Goal: Transaction & Acquisition: Purchase product/service

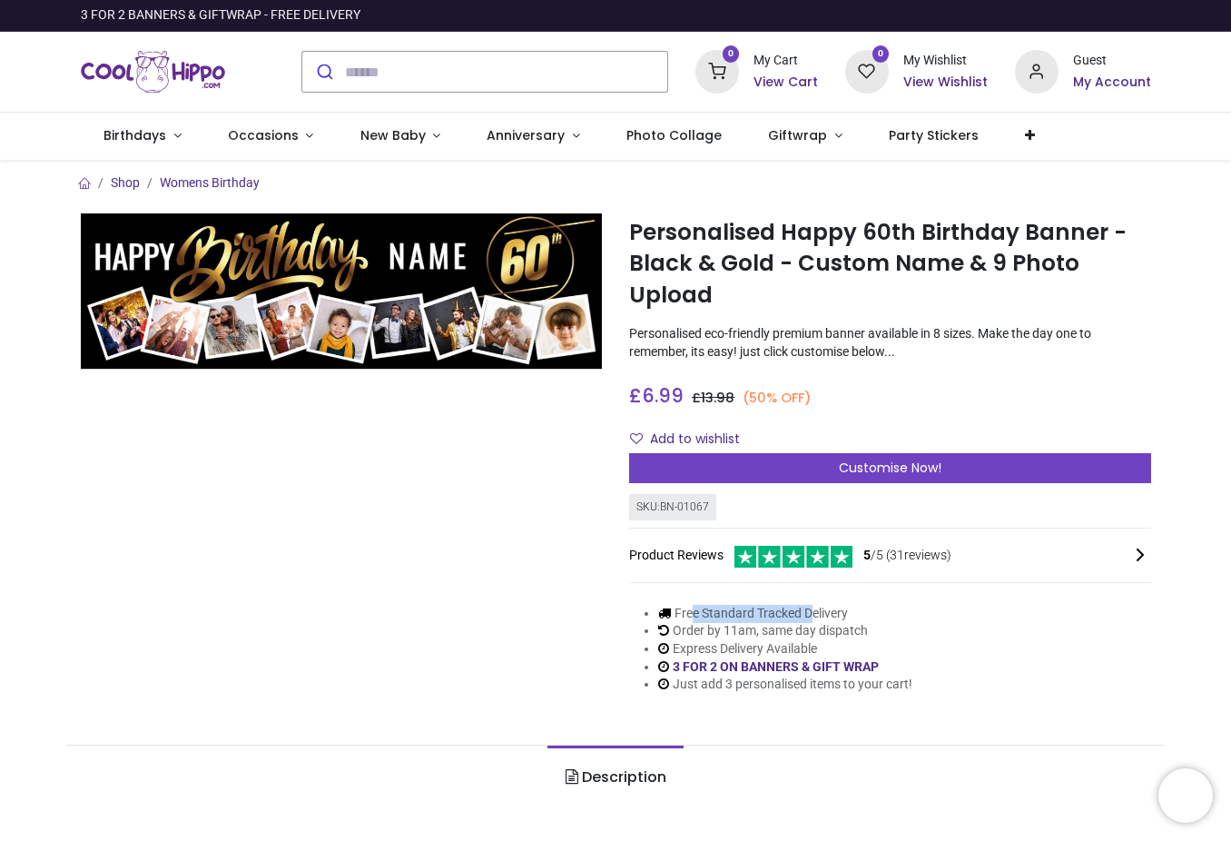
drag, startPoint x: 696, startPoint y: 619, endPoint x: 836, endPoint y: 619, distance: 139.8
click at [836, 619] on li "Free Standard Tracked Delivery" at bounding box center [785, 614] width 254 height 18
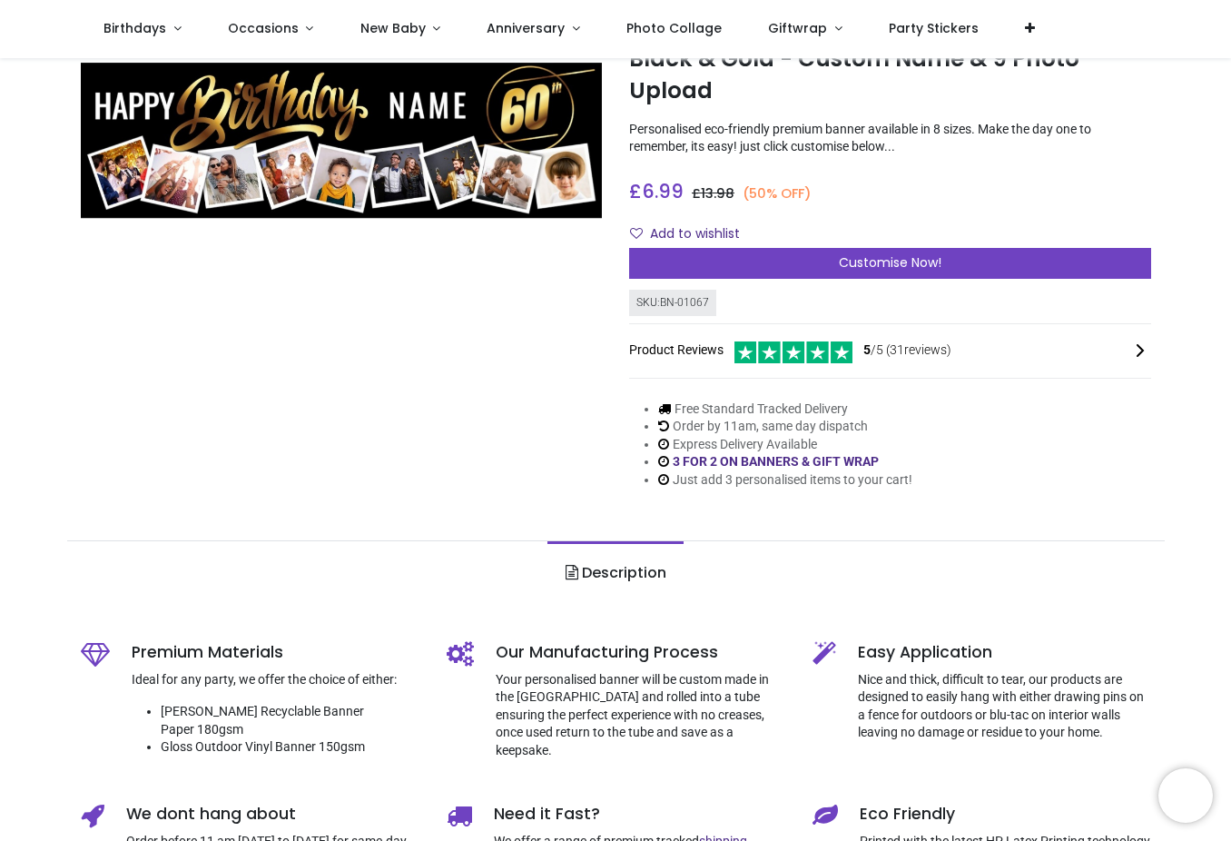
scroll to position [108, 0]
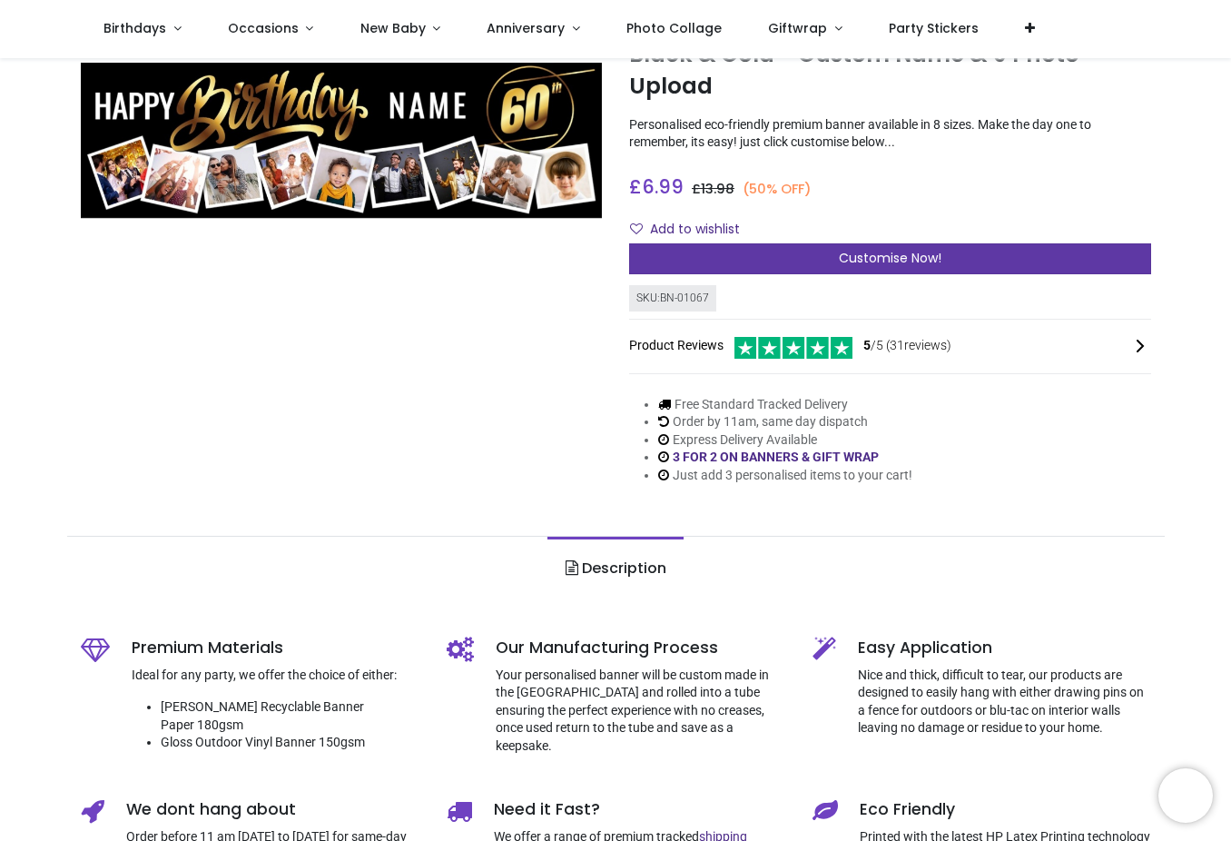
click at [903, 256] on span "Customise Now!" at bounding box center [890, 258] width 103 height 18
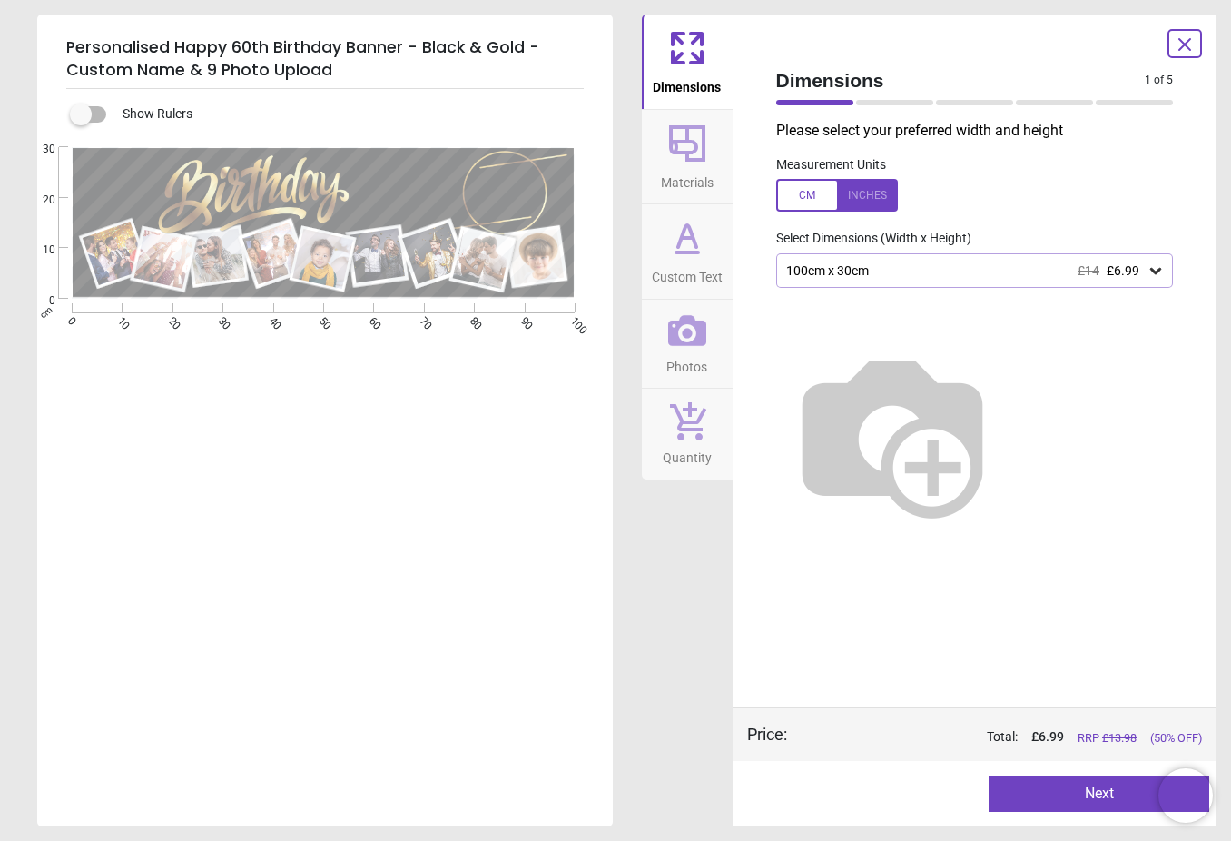
click at [881, 291] on div at bounding box center [975, 427] width 427 height 278
click at [897, 270] on div "100cm x 30cm £14 £6.99" at bounding box center [965, 270] width 363 height 15
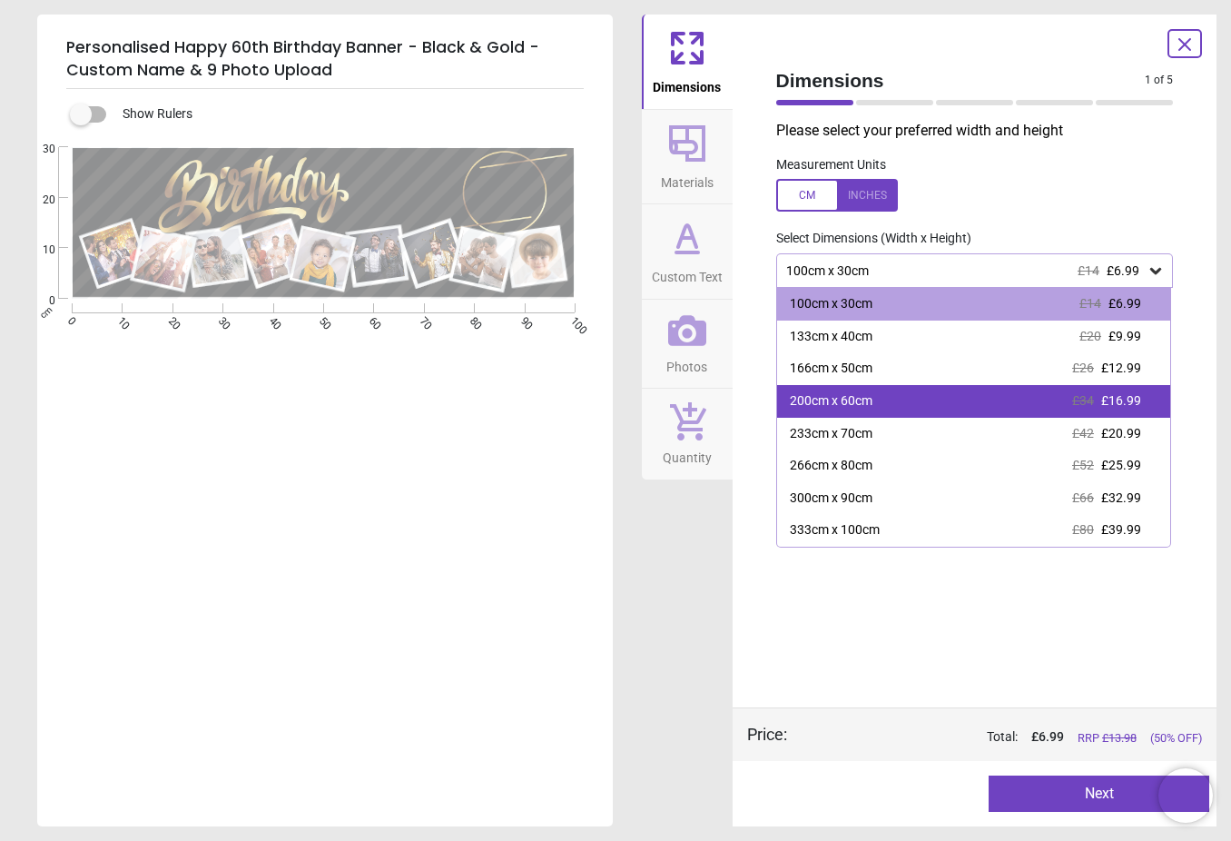
click at [921, 399] on div "200cm x 60cm £34 £16.99" at bounding box center [974, 401] width 394 height 33
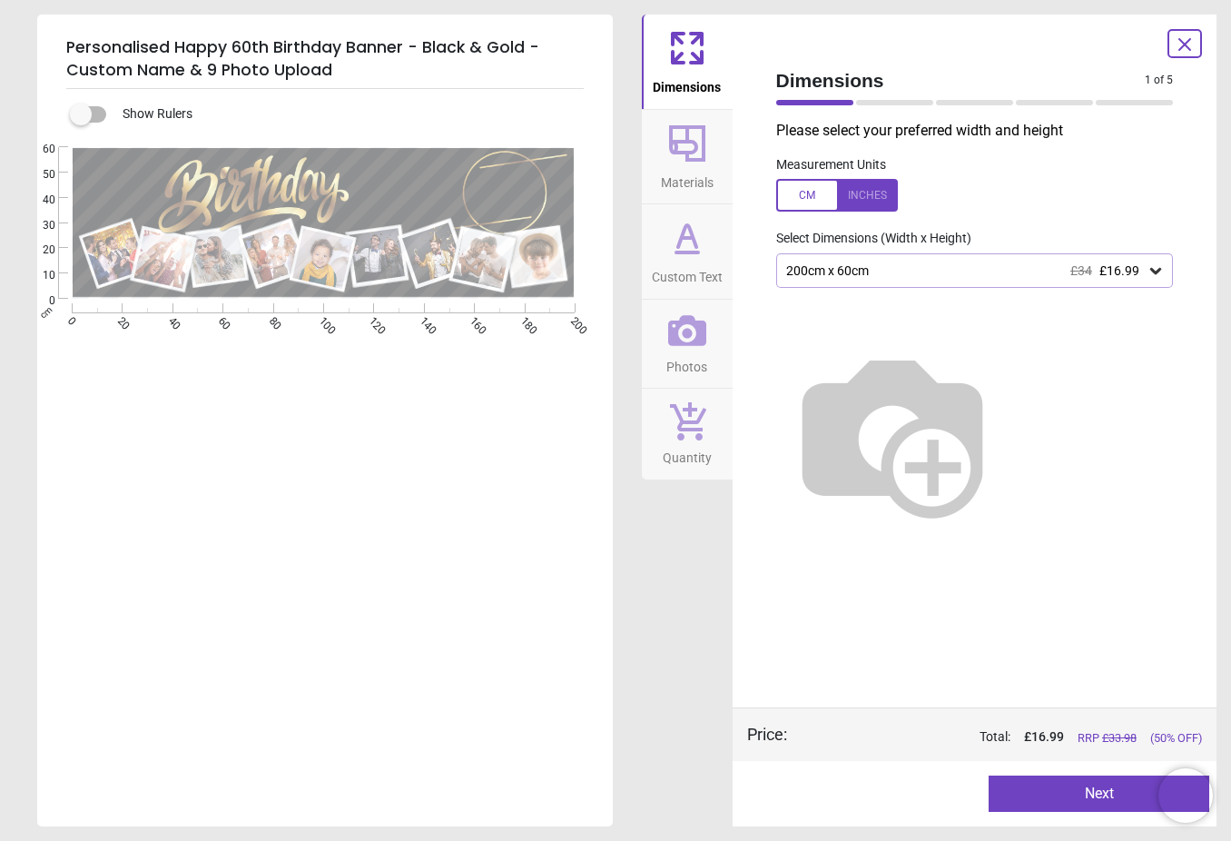
click at [793, 206] on div at bounding box center [837, 195] width 122 height 33
click at [873, 192] on div at bounding box center [837, 195] width 122 height 33
click at [863, 198] on div at bounding box center [837, 195] width 122 height 33
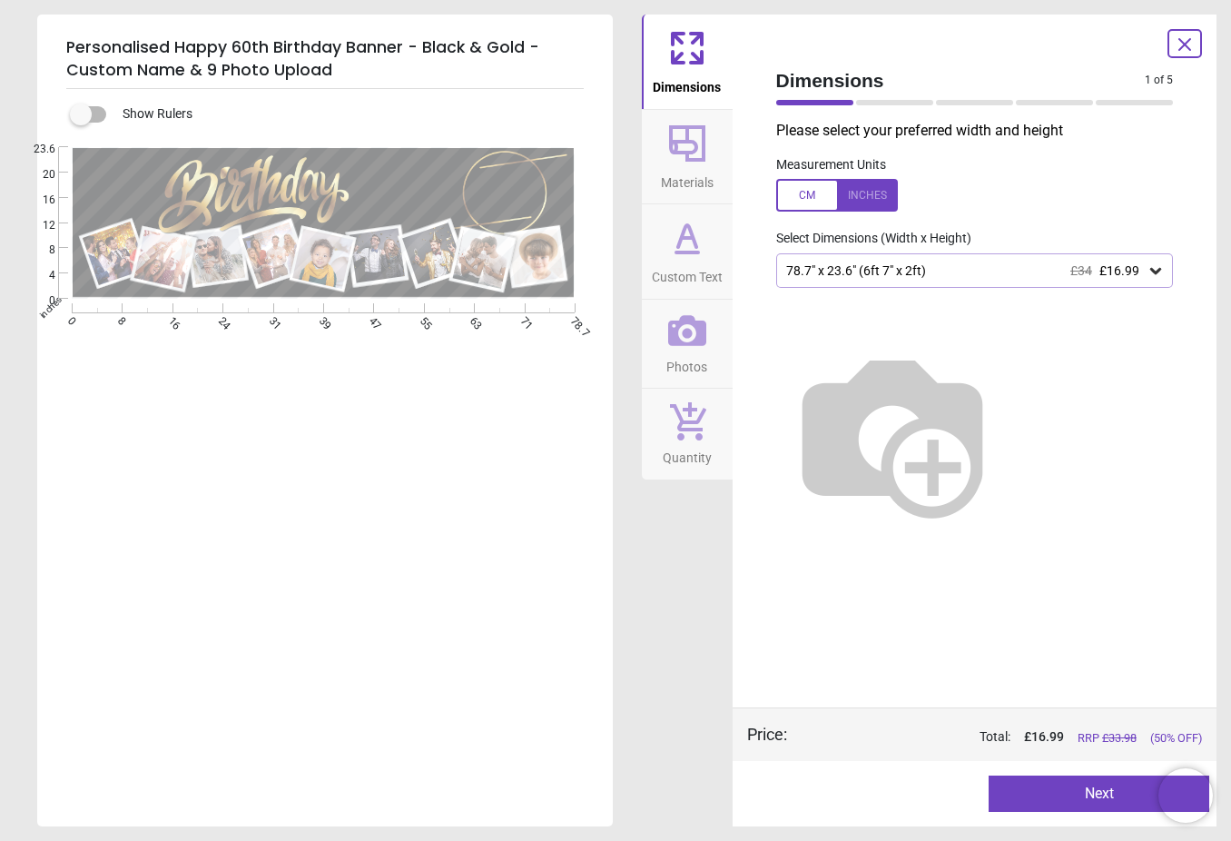
click at [698, 132] on icon at bounding box center [687, 144] width 44 height 44
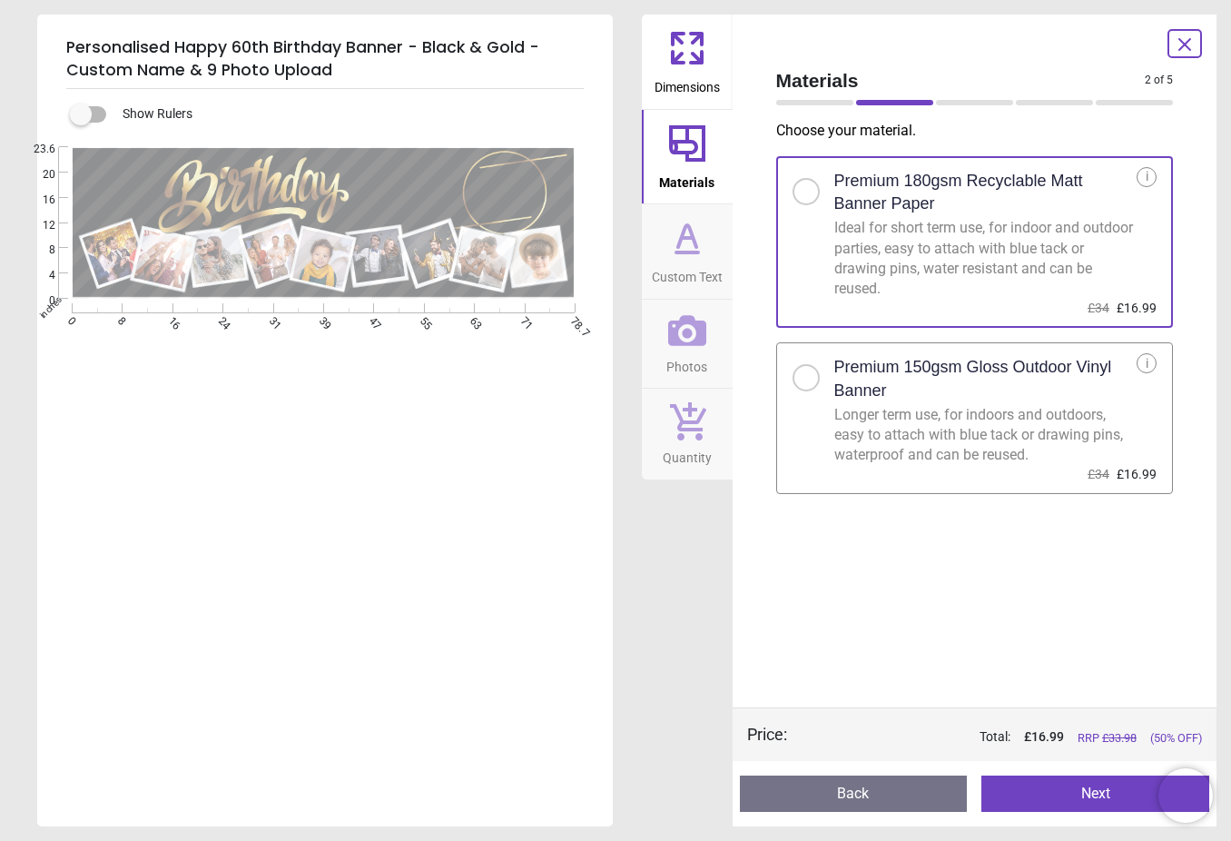
click at [698, 264] on span "Custom Text" at bounding box center [687, 273] width 71 height 27
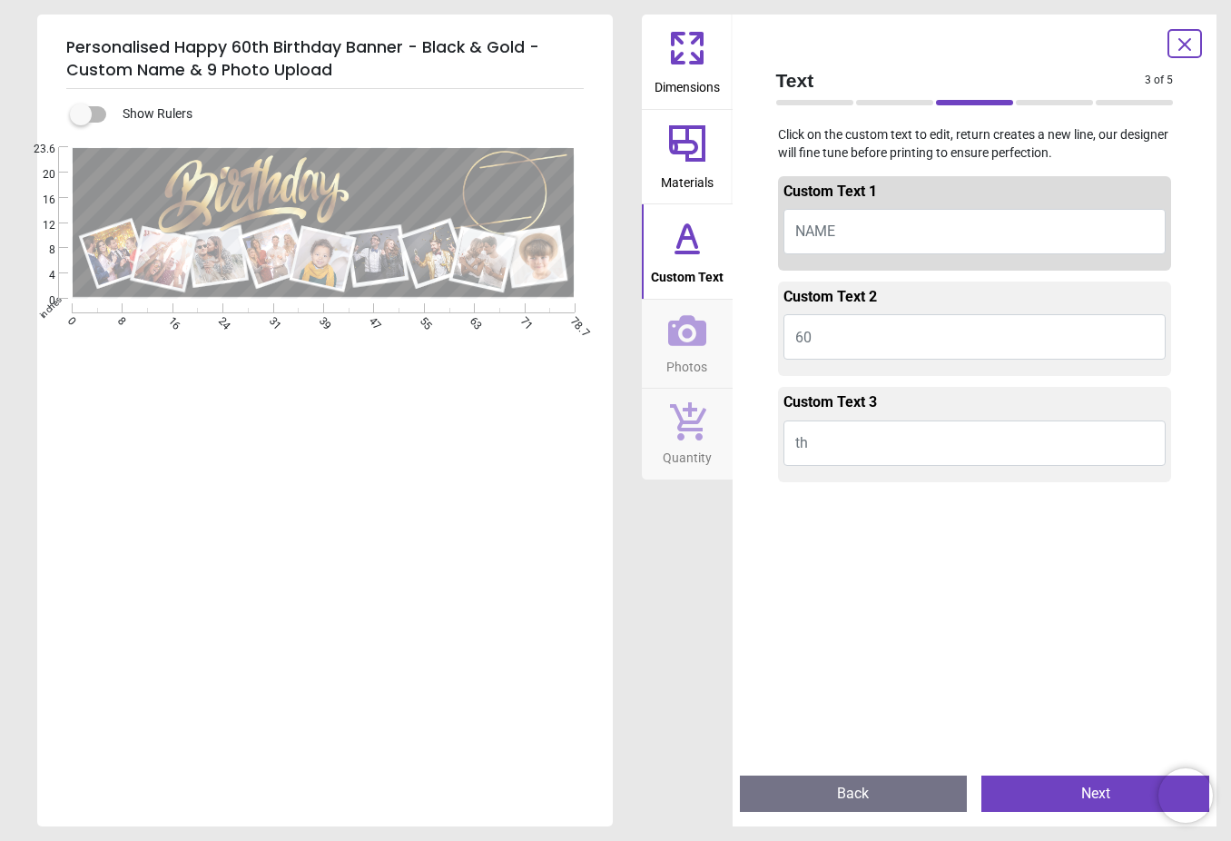
click at [917, 223] on button "NAME" at bounding box center [974, 231] width 383 height 45
type textarea "******"
click at [990, 448] on button "th" at bounding box center [974, 442] width 383 height 45
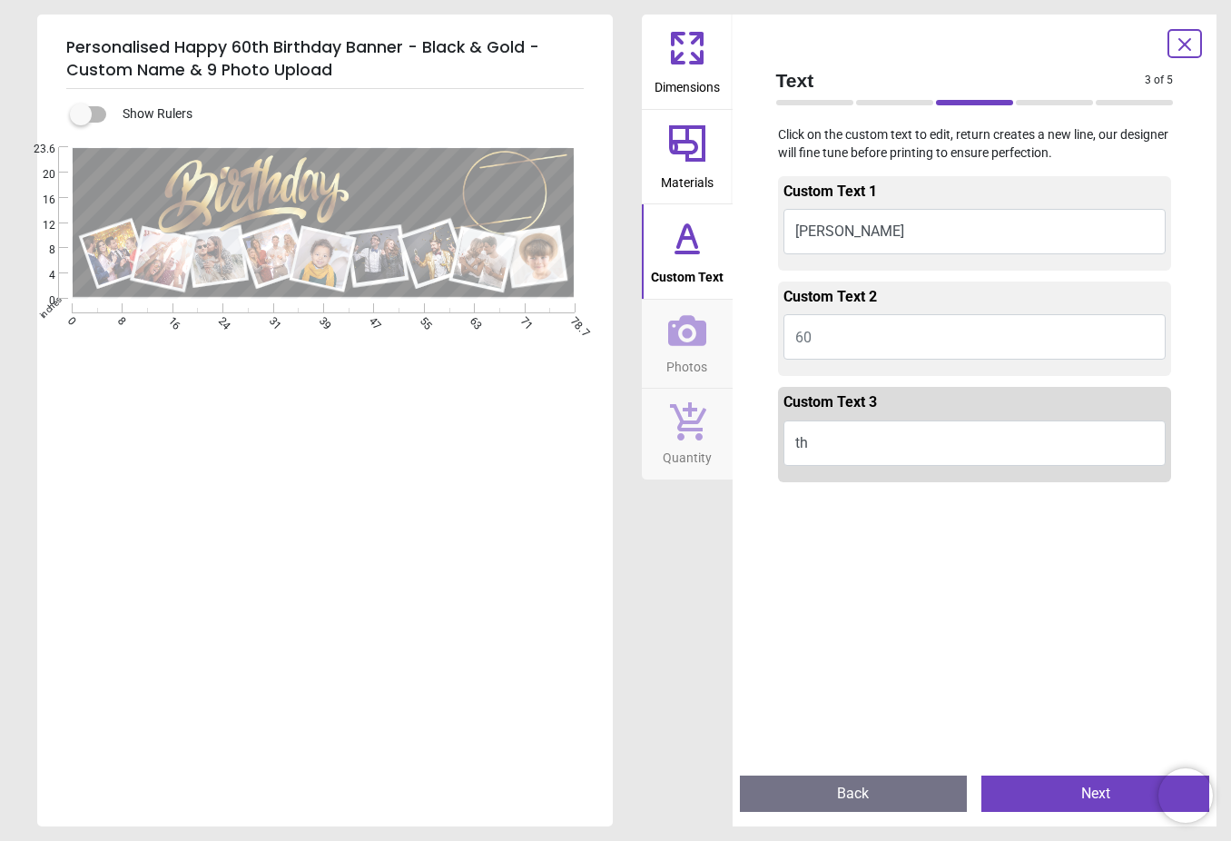
type textarea "**"
click at [887, 341] on button "60" at bounding box center [974, 336] width 383 height 45
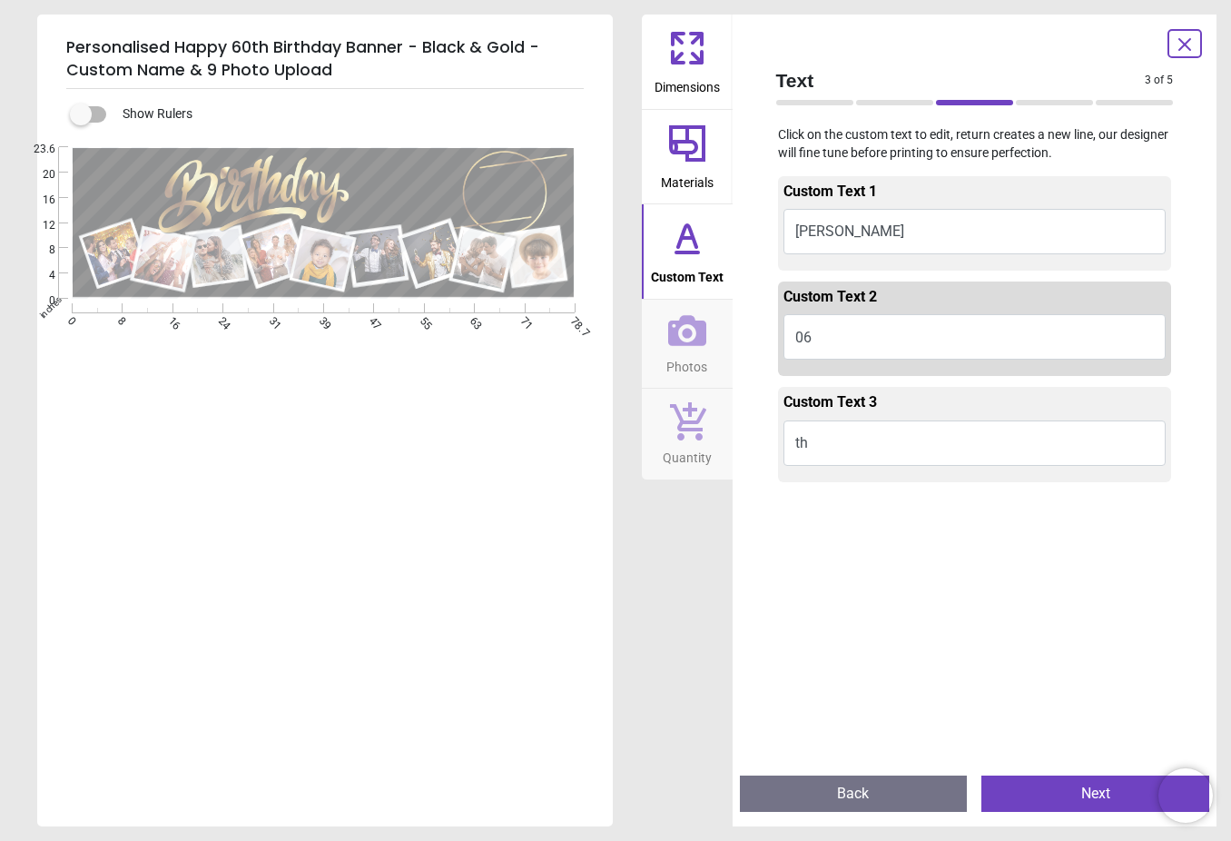
type textarea "*"
type textarea "**"
click at [143, 190] on textarea at bounding box center [124, 187] width 84 height 31
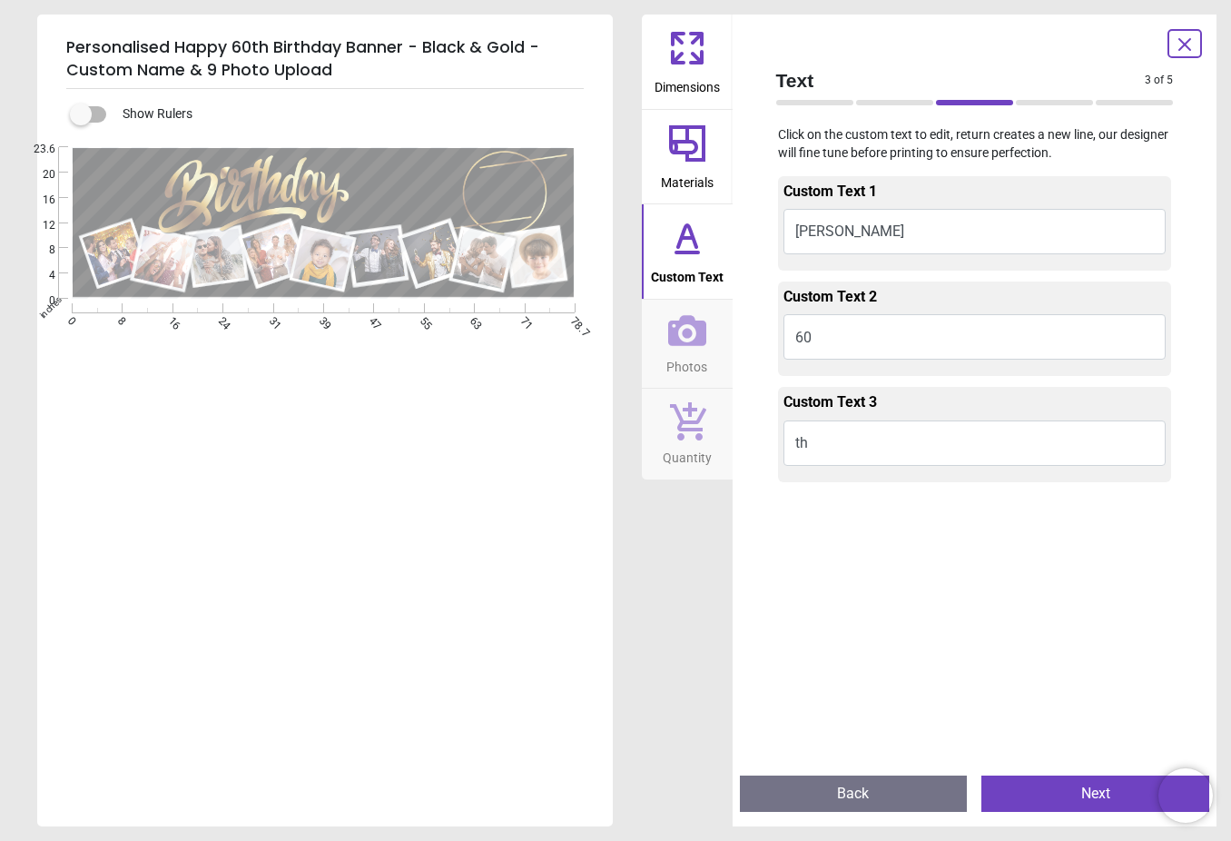
click at [149, 192] on textarea at bounding box center [124, 187] width 84 height 31
click at [872, 222] on button "[PERSON_NAME]" at bounding box center [974, 231] width 383 height 45
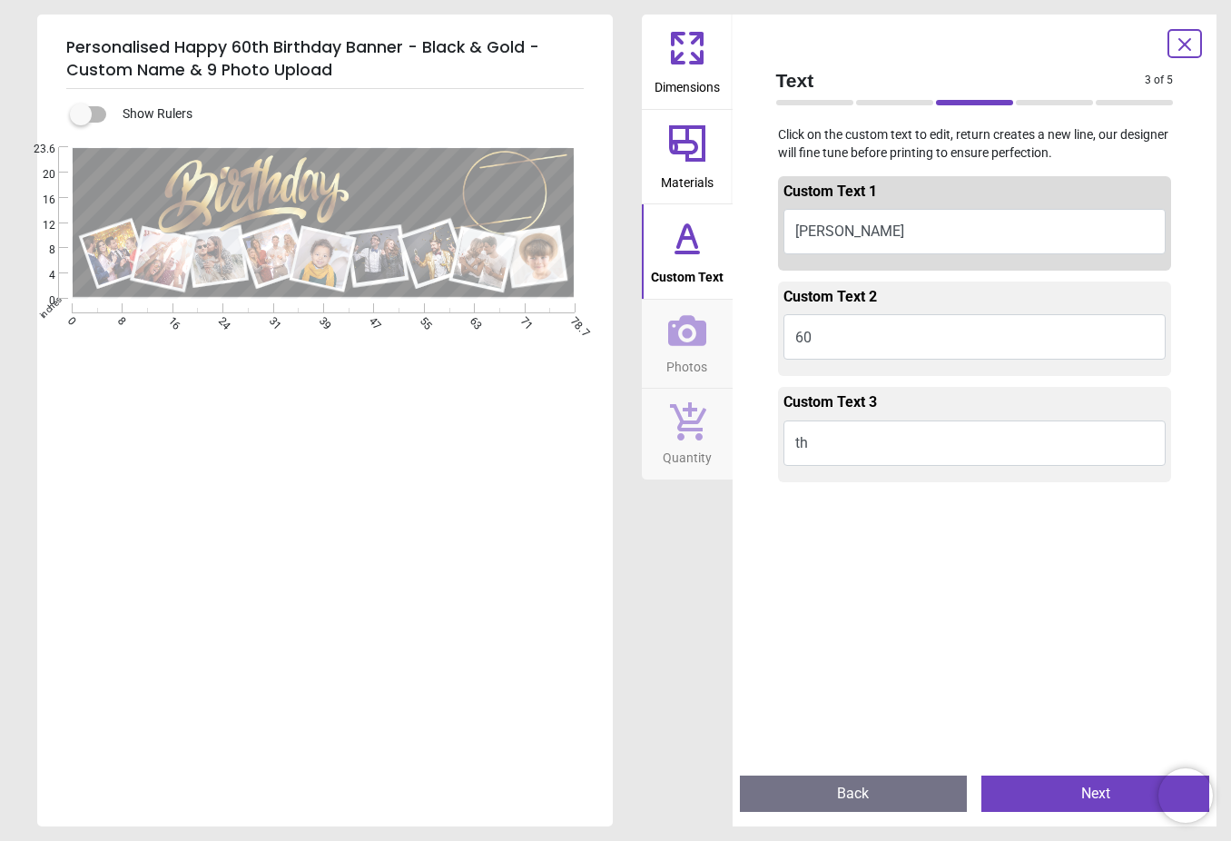
click at [872, 222] on button "[PERSON_NAME]" at bounding box center [974, 231] width 383 height 45
drag, startPoint x: 876, startPoint y: 239, endPoint x: 767, endPoint y: 230, distance: 109.3
click at [767, 230] on div "Custom Text 1 [PERSON_NAME] Custom Text 2 60 Custom Text 3 th" at bounding box center [975, 464] width 427 height 593
click at [825, 236] on button "[PERSON_NAME]" at bounding box center [974, 231] width 383 height 45
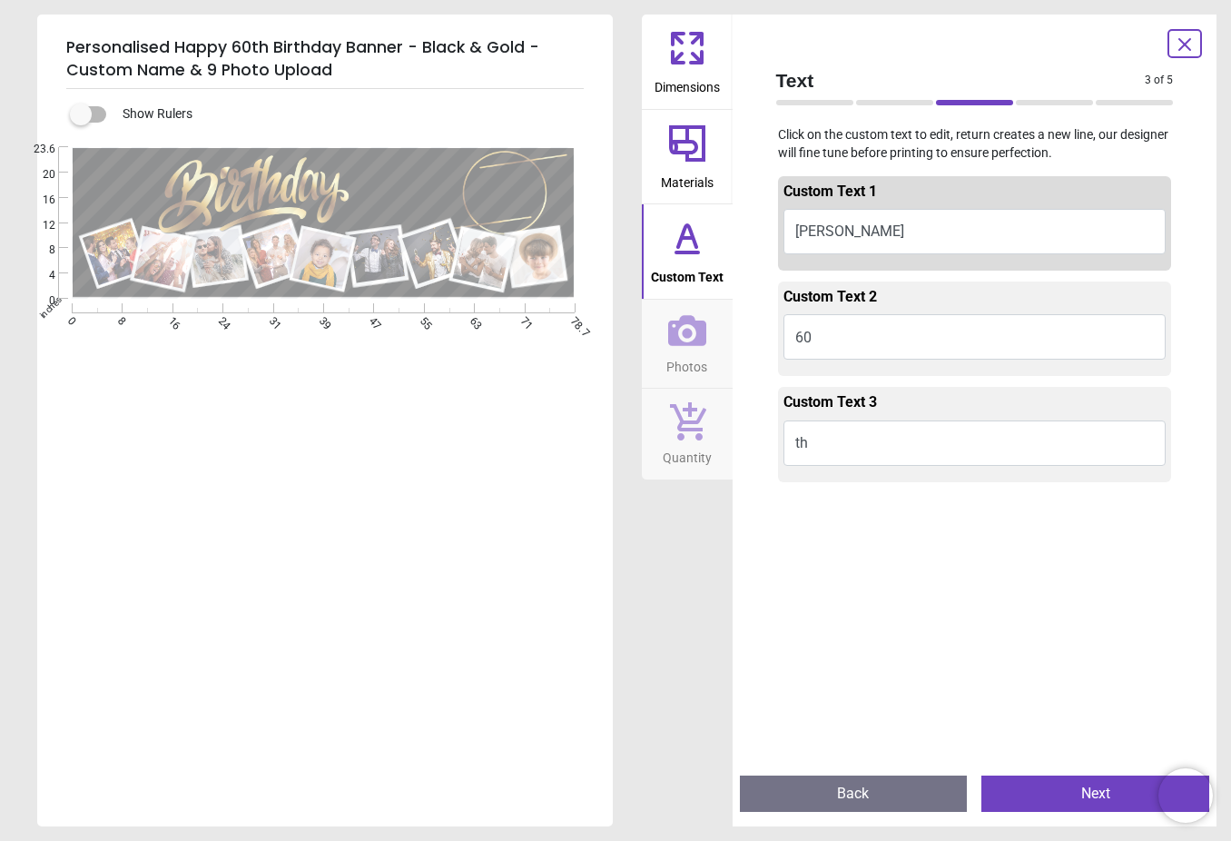
click at [825, 236] on button "[PERSON_NAME]" at bounding box center [974, 231] width 383 height 45
click at [676, 347] on icon at bounding box center [687, 330] width 38 height 38
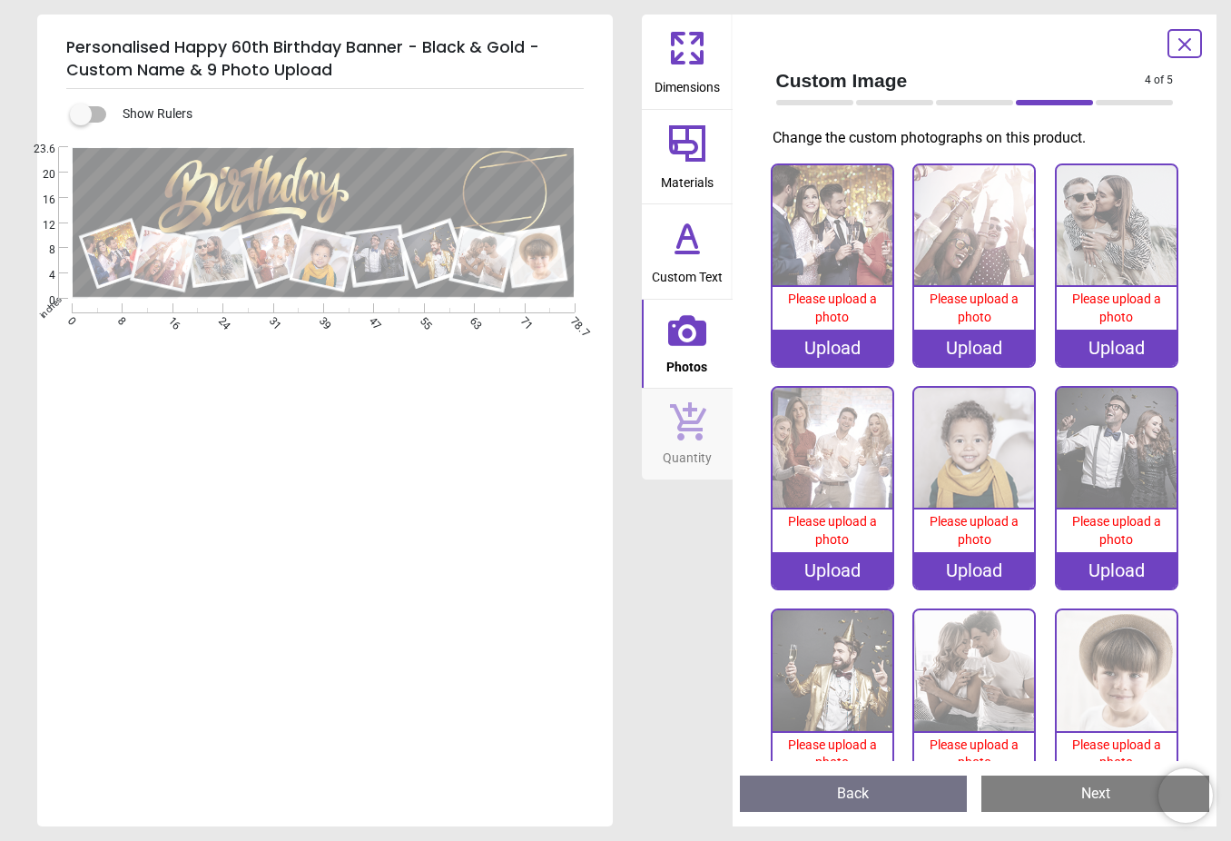
click at [340, 447] on div "e ****** e ** e ** E" at bounding box center [323, 567] width 572 height 841
click at [682, 258] on icon at bounding box center [687, 238] width 44 height 44
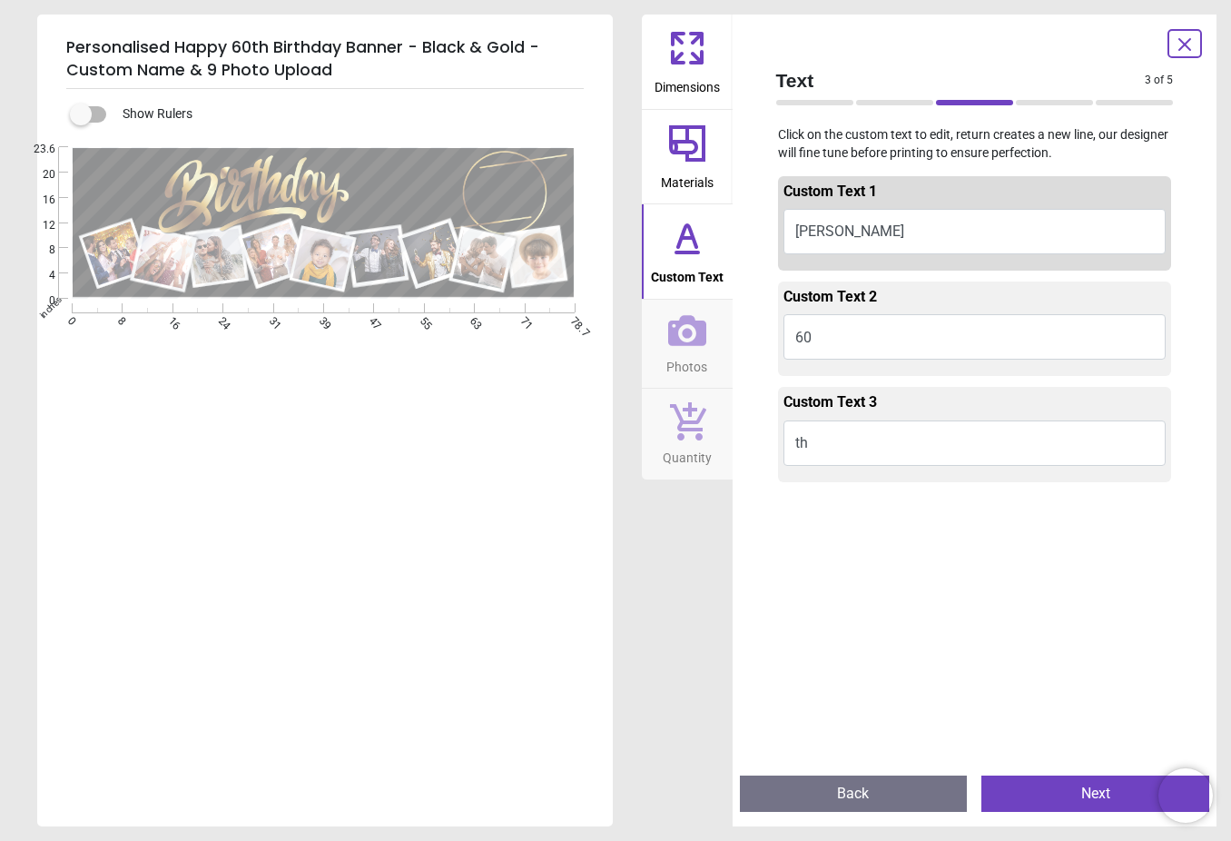
click at [163, 587] on div ".cls-1 { filter: url(#drop-shadow-2); } .cls-1, .cls-2, .cls-3, .cls-4, .cls-5,…" at bounding box center [323, 399] width 572 height 505
click at [713, 93] on span "Dimensions" at bounding box center [687, 83] width 65 height 27
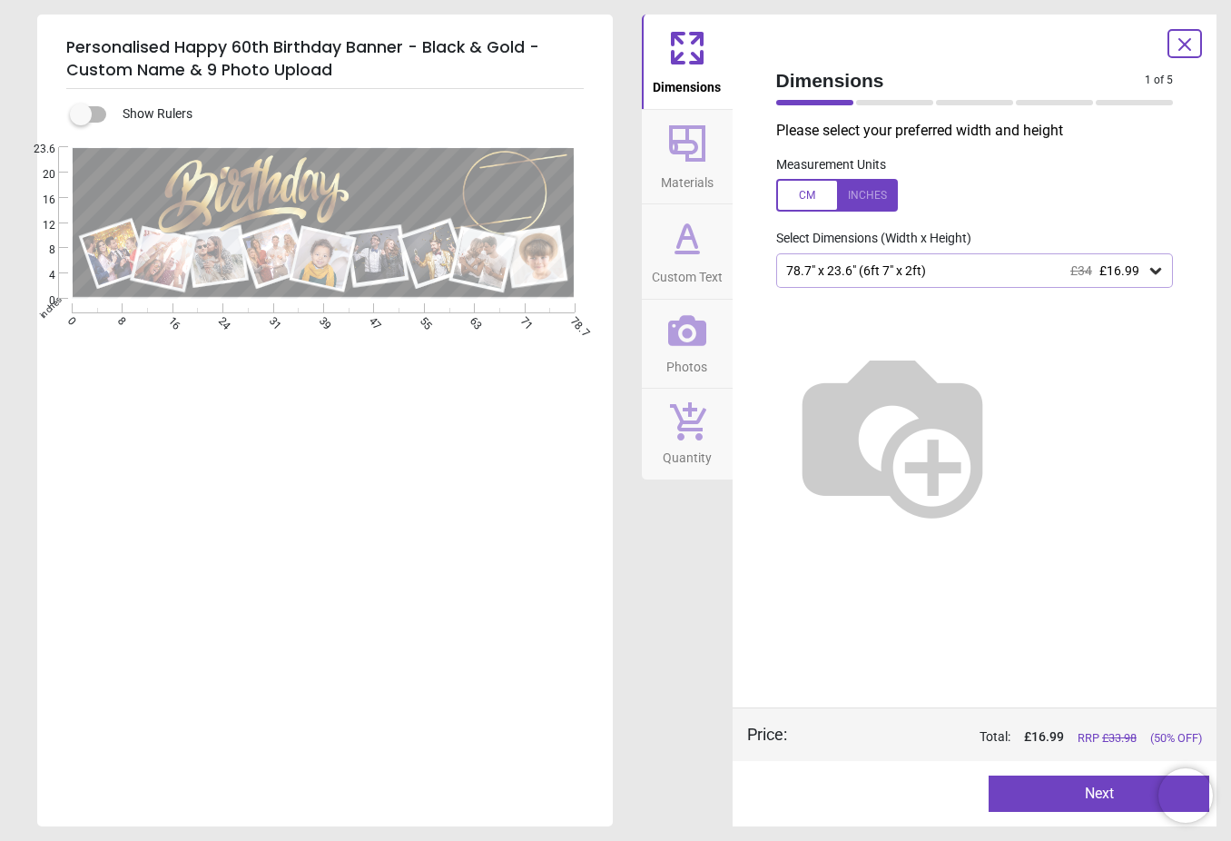
click at [671, 186] on span "Materials" at bounding box center [687, 178] width 53 height 27
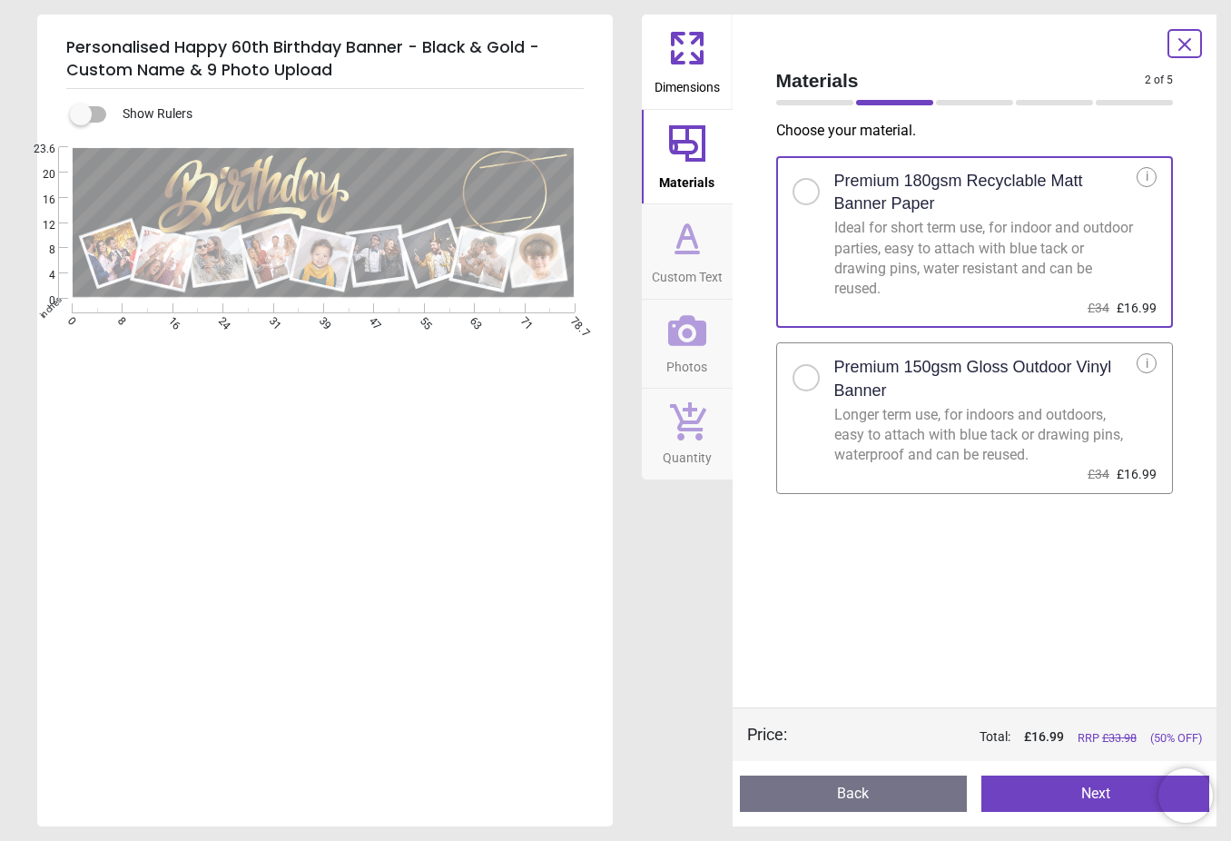
click at [699, 267] on span "Custom Text" at bounding box center [687, 273] width 71 height 27
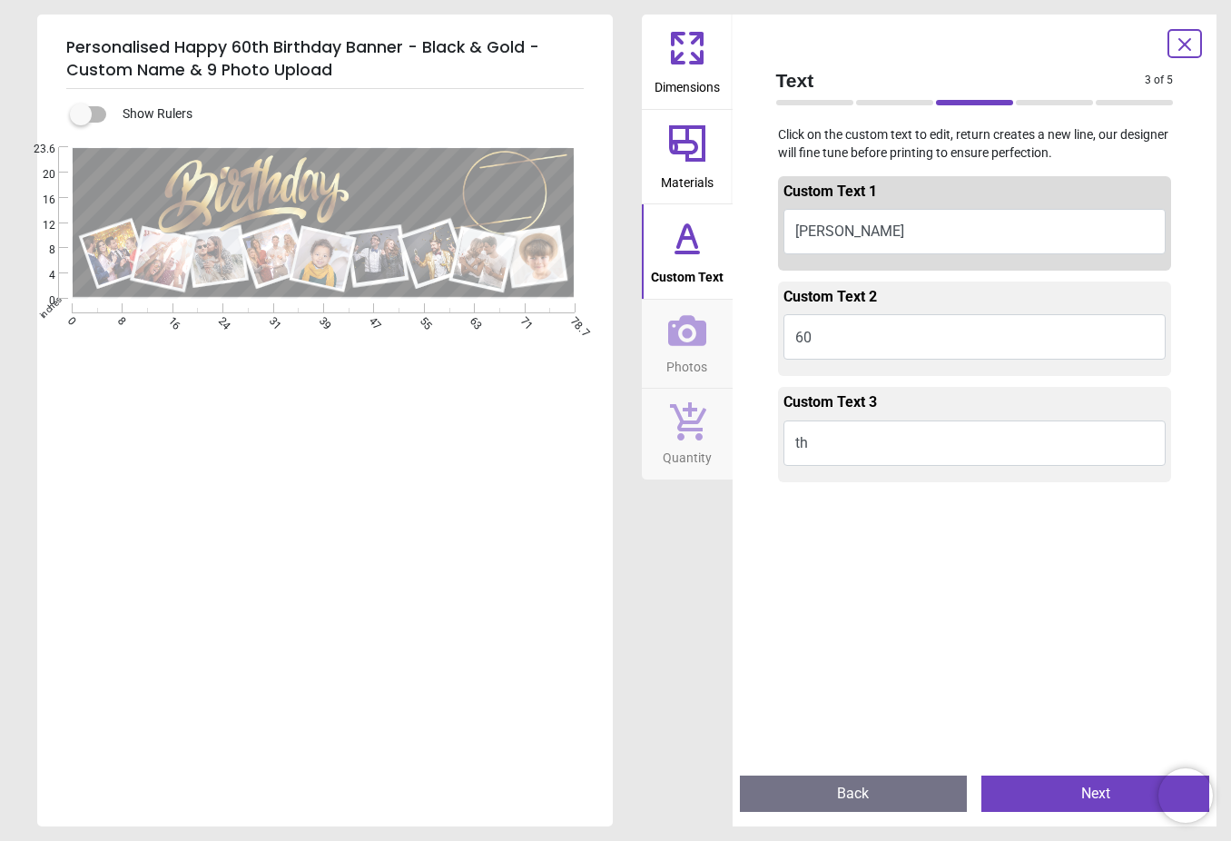
click at [711, 408] on button "Quantity" at bounding box center [687, 434] width 91 height 91
click at [691, 337] on icon at bounding box center [687, 330] width 38 height 38
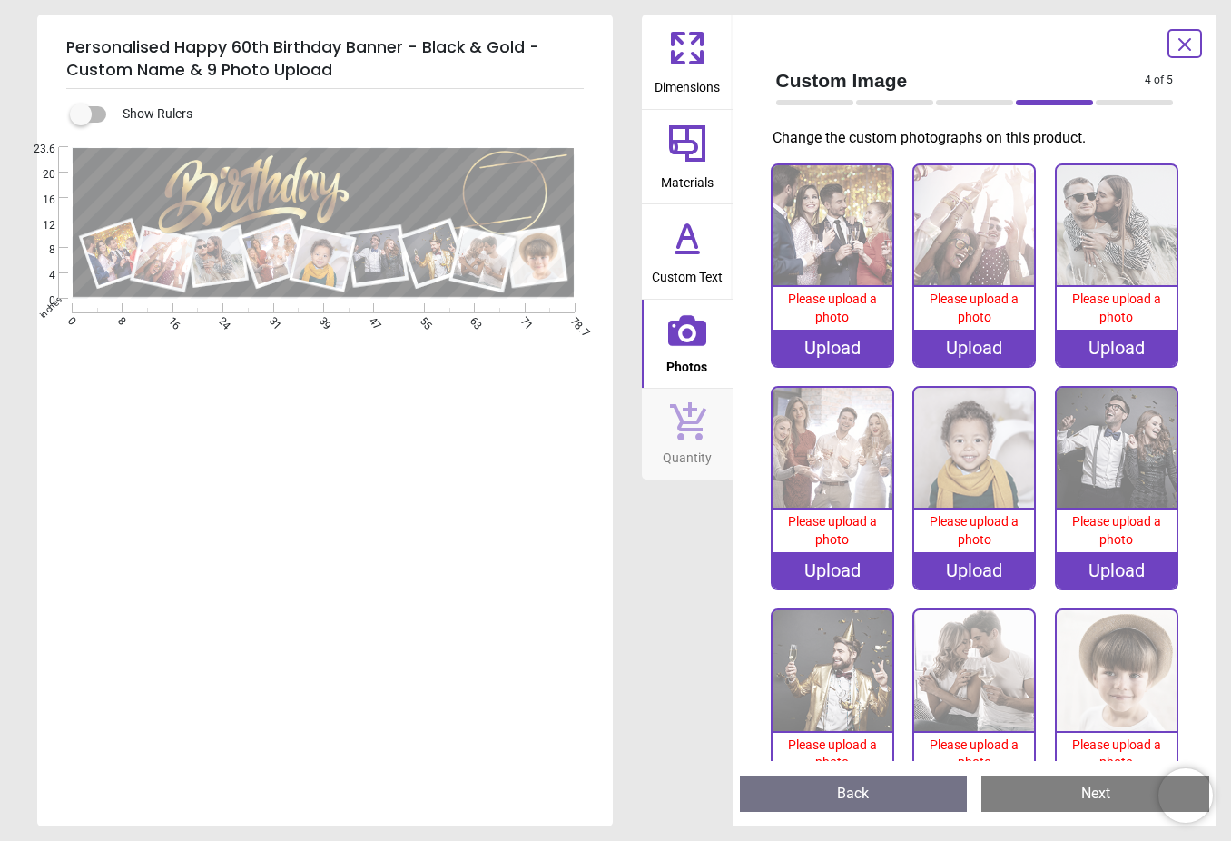
click at [397, 184] on div ".cls-1 { filter: url(#drop-shadow-2); } .cls-1, .cls-2, .cls-3, .cls-4, .cls-5,…" at bounding box center [323, 223] width 572 height 152
click at [685, 255] on icon at bounding box center [687, 238] width 44 height 44
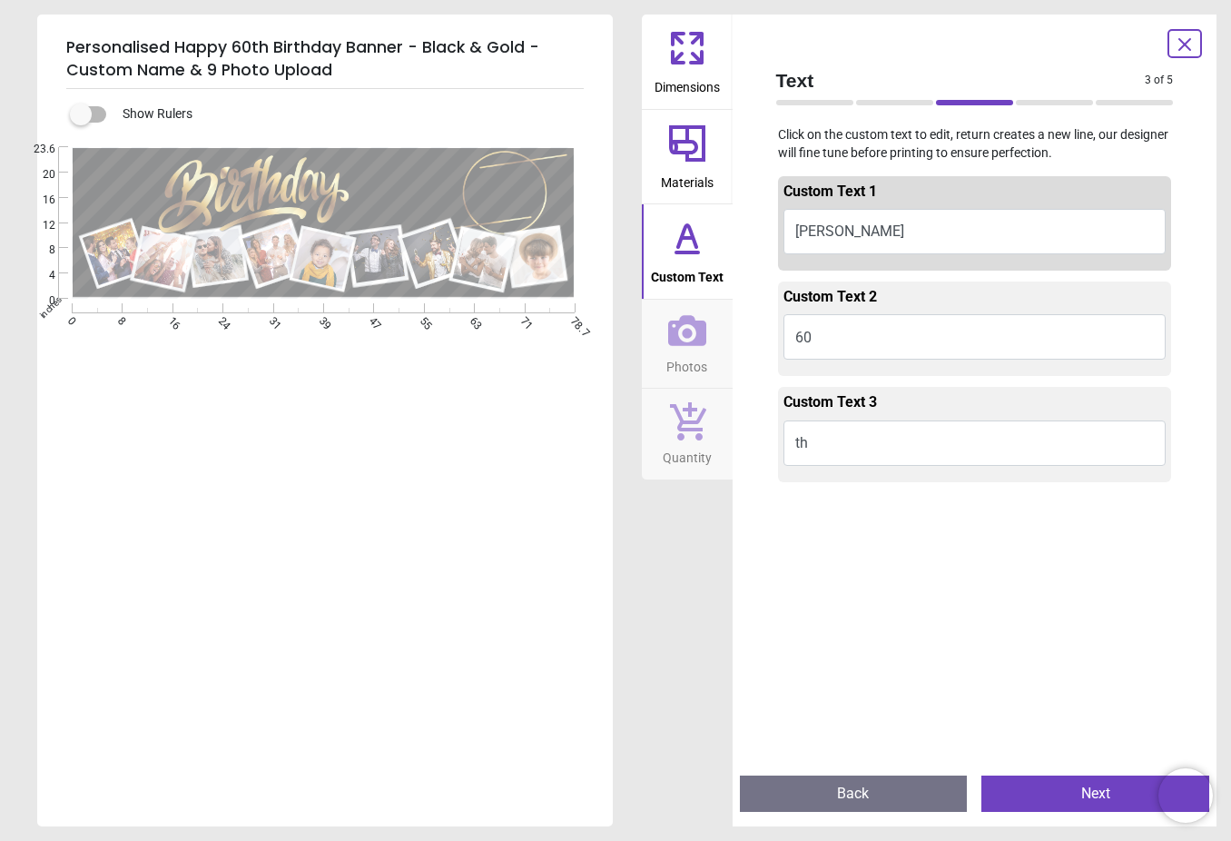
click at [896, 239] on button "[PERSON_NAME]" at bounding box center [974, 231] width 383 height 45
type textarea "*"
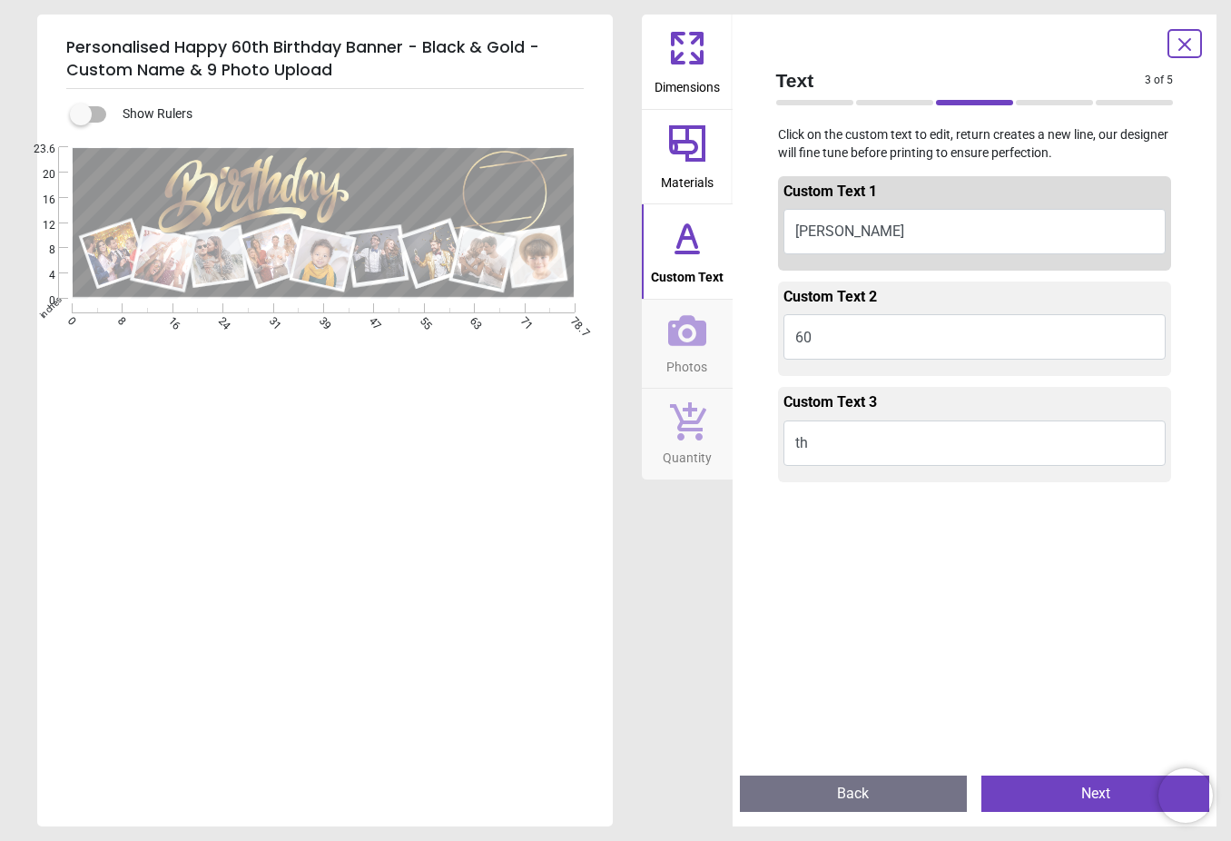
type textarea "******"
click at [340, 554] on div ".cls-1 { filter: url(#drop-shadow-2); } .cls-1, .cls-2, .cls-3, .cls-4, .cls-5,…" at bounding box center [323, 399] width 572 height 505
drag, startPoint x: 290, startPoint y: 198, endPoint x: 292, endPoint y: 165, distance: 32.8
click at [292, 165] on div ".cls-1 { filter: url(#drop-shadow-2); } .cls-1, .cls-2, .cls-3, .cls-4, .cls-5,…" at bounding box center [323, 223] width 572 height 152
click at [107, 102] on div "Show Rulers .cls-1 { filter: url(#drop-shadow-2); } .cls-1, .cls-2, .cls-3, .cl…" at bounding box center [325, 457] width 576 height 737
